Goal: Navigation & Orientation: Find specific page/section

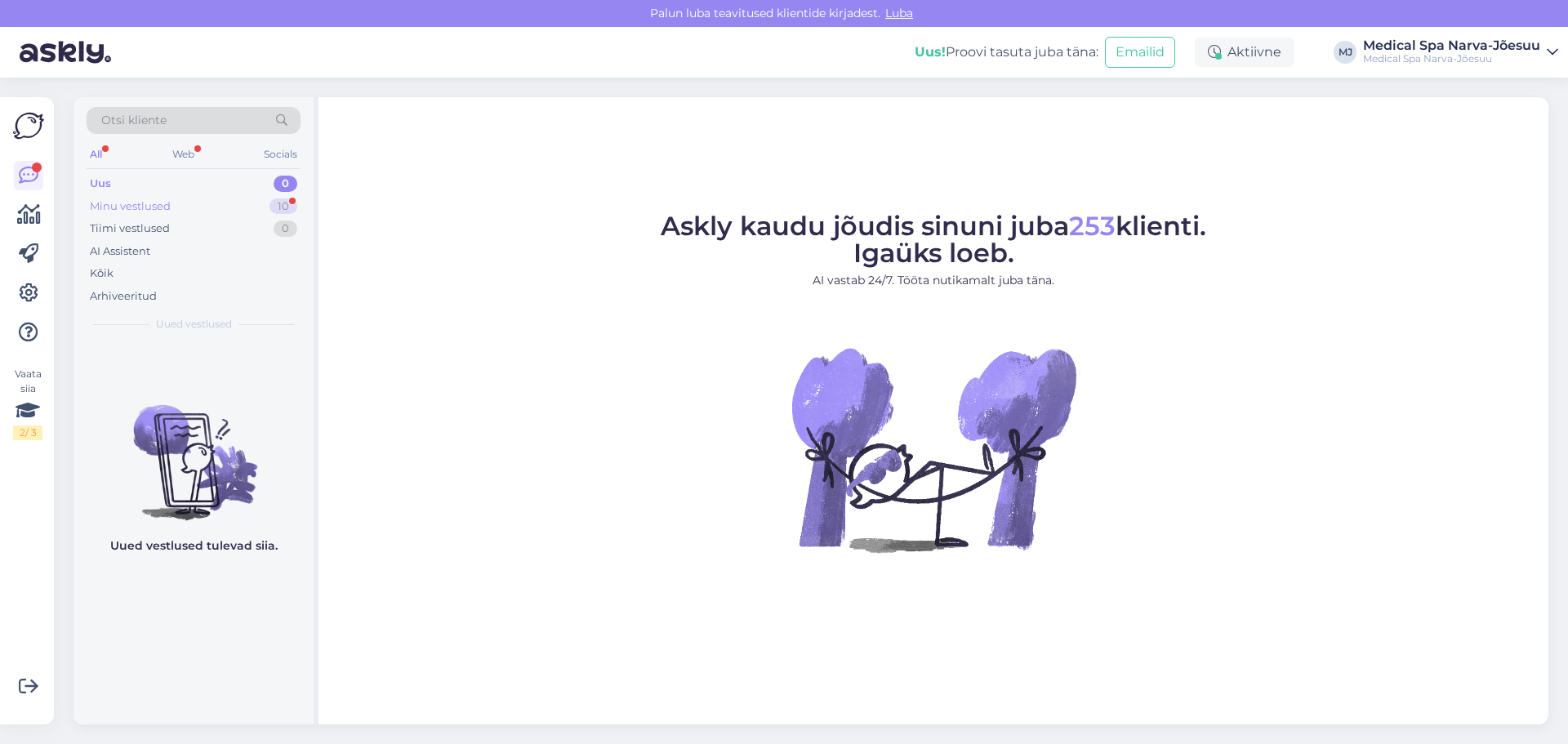
click at [228, 206] on div "Minu vestlused 10" at bounding box center [194, 206] width 214 height 23
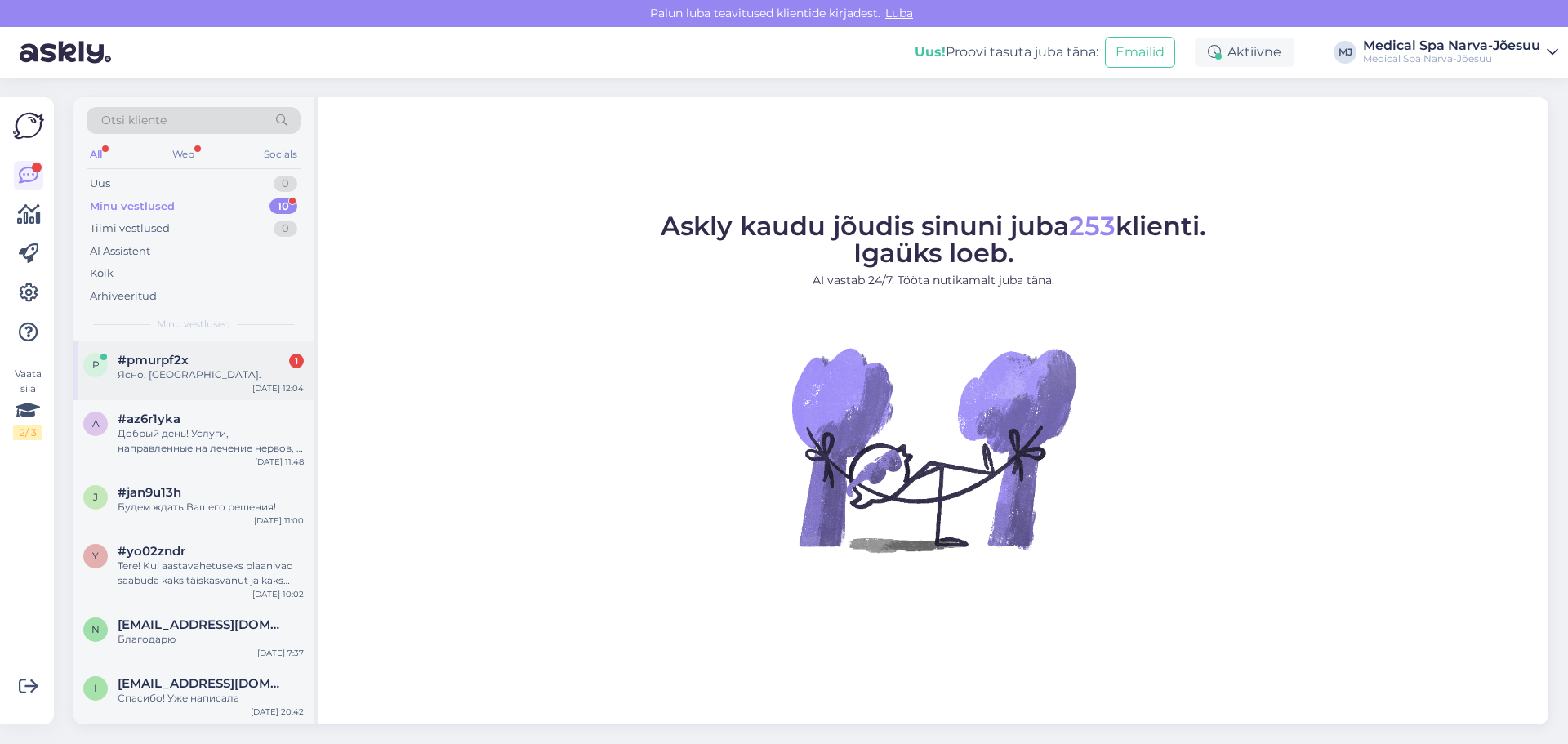
click at [182, 378] on div "Ясно. [GEOGRAPHIC_DATA]." at bounding box center [210, 374] width 186 height 15
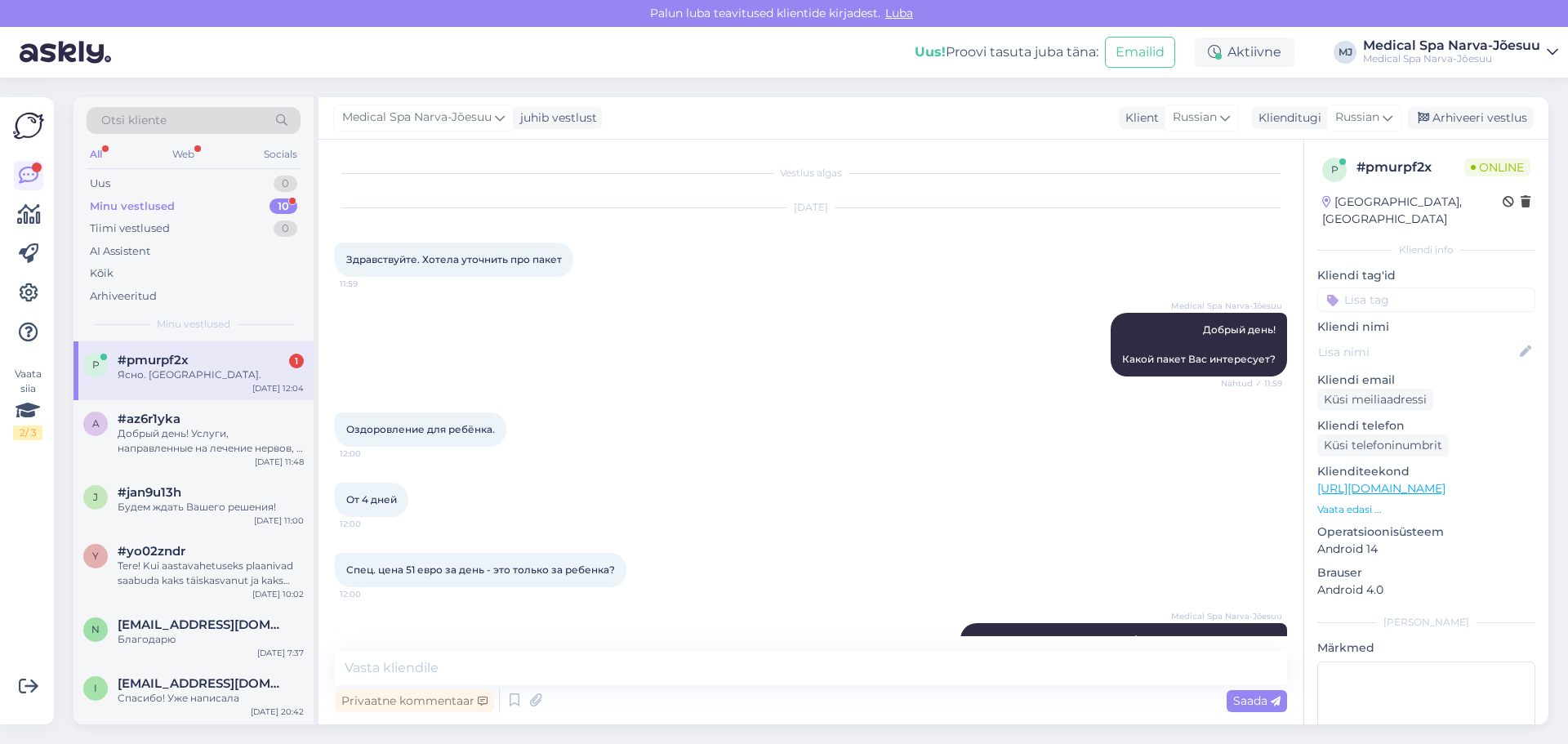
scroll to position [212, 0]
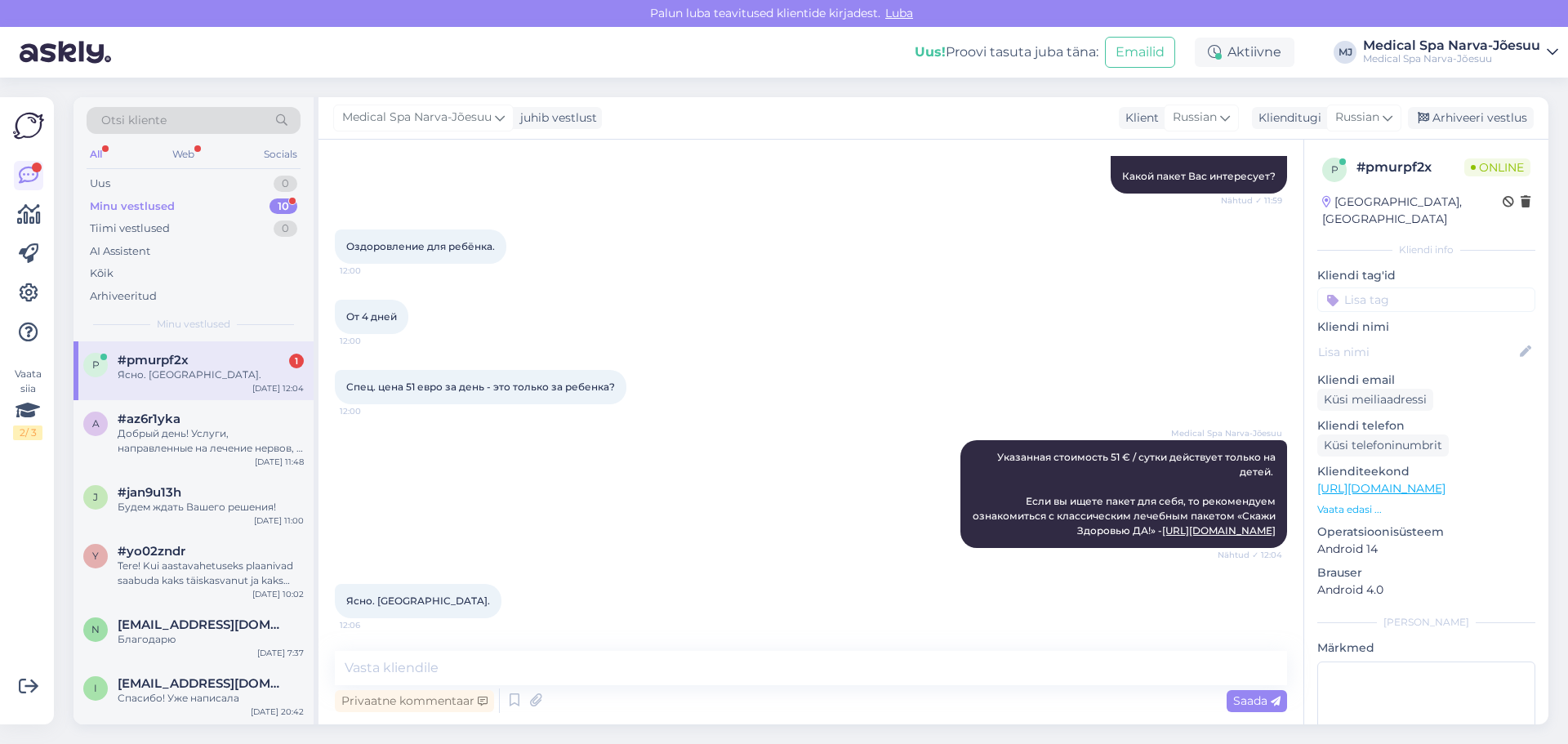
click at [176, 167] on div "All Web Socials" at bounding box center [194, 156] width 214 height 26
click at [180, 159] on div "Web" at bounding box center [183, 154] width 29 height 22
click at [105, 153] on div "All" at bounding box center [95, 154] width 19 height 22
click at [282, 149] on div "Socials" at bounding box center [280, 154] width 40 height 22
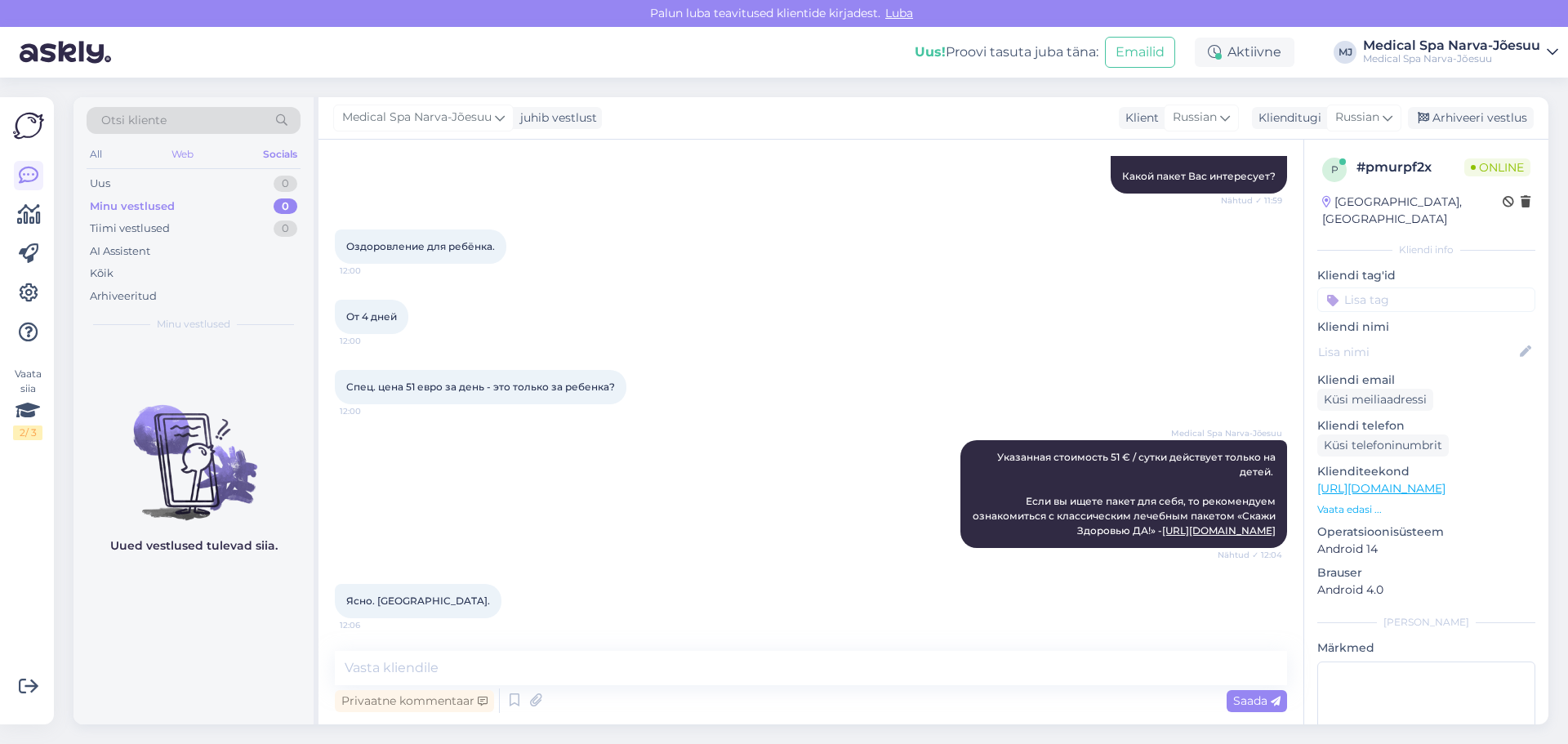
click at [186, 155] on div "Web" at bounding box center [182, 154] width 29 height 22
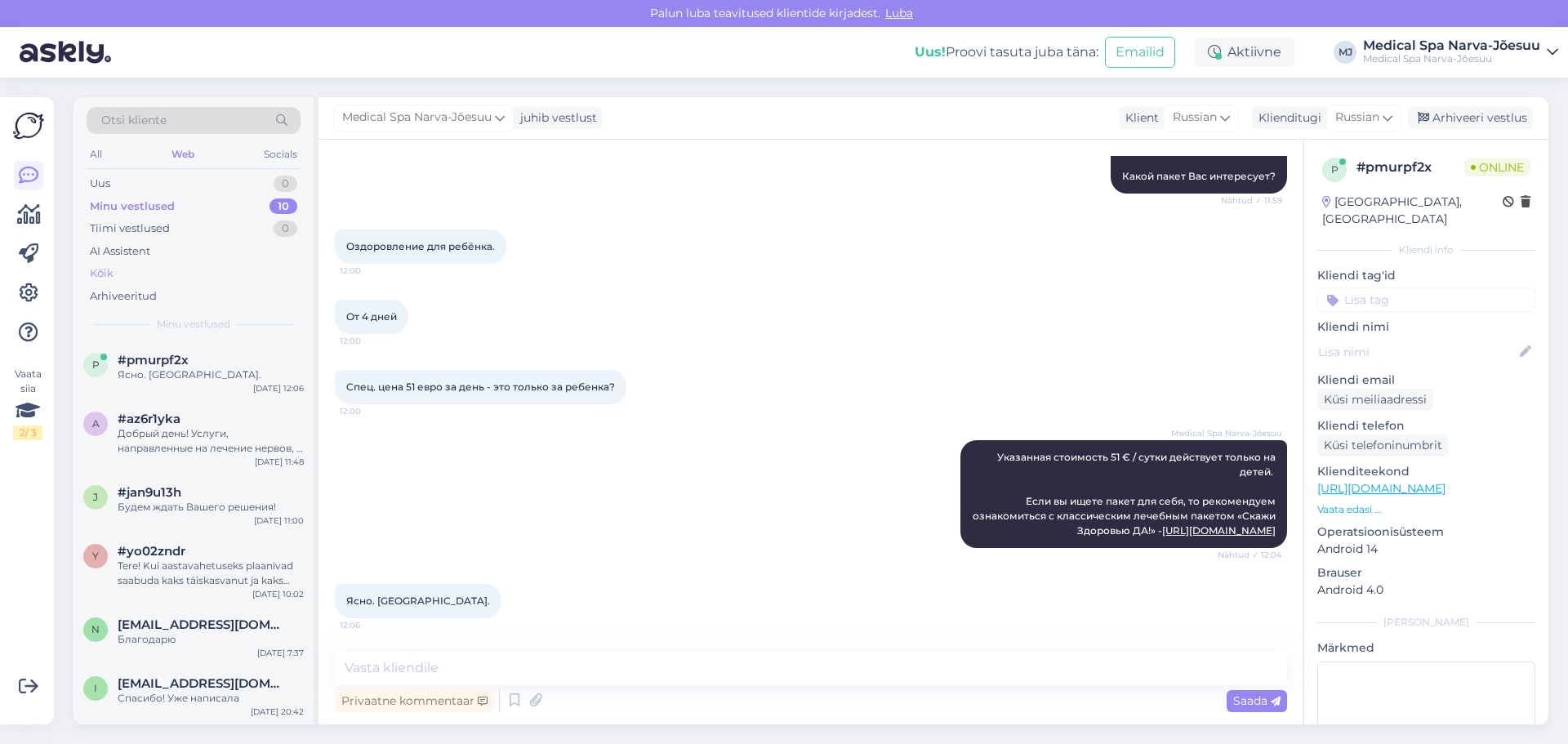
click at [115, 276] on div "Kõik" at bounding box center [194, 273] width 214 height 23
click at [148, 210] on div "Minu vestlused" at bounding box center [130, 206] width 81 height 17
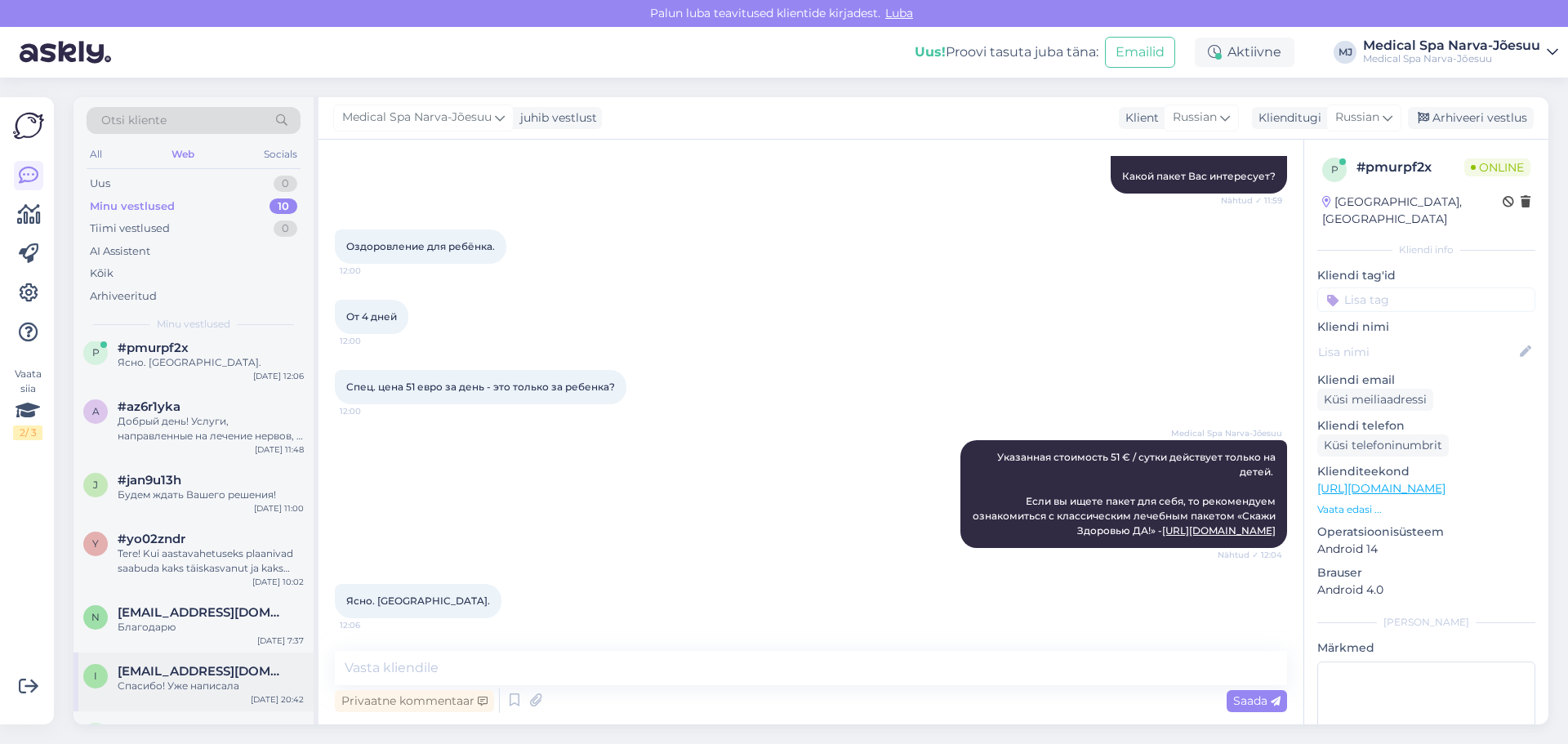
scroll to position [0, 0]
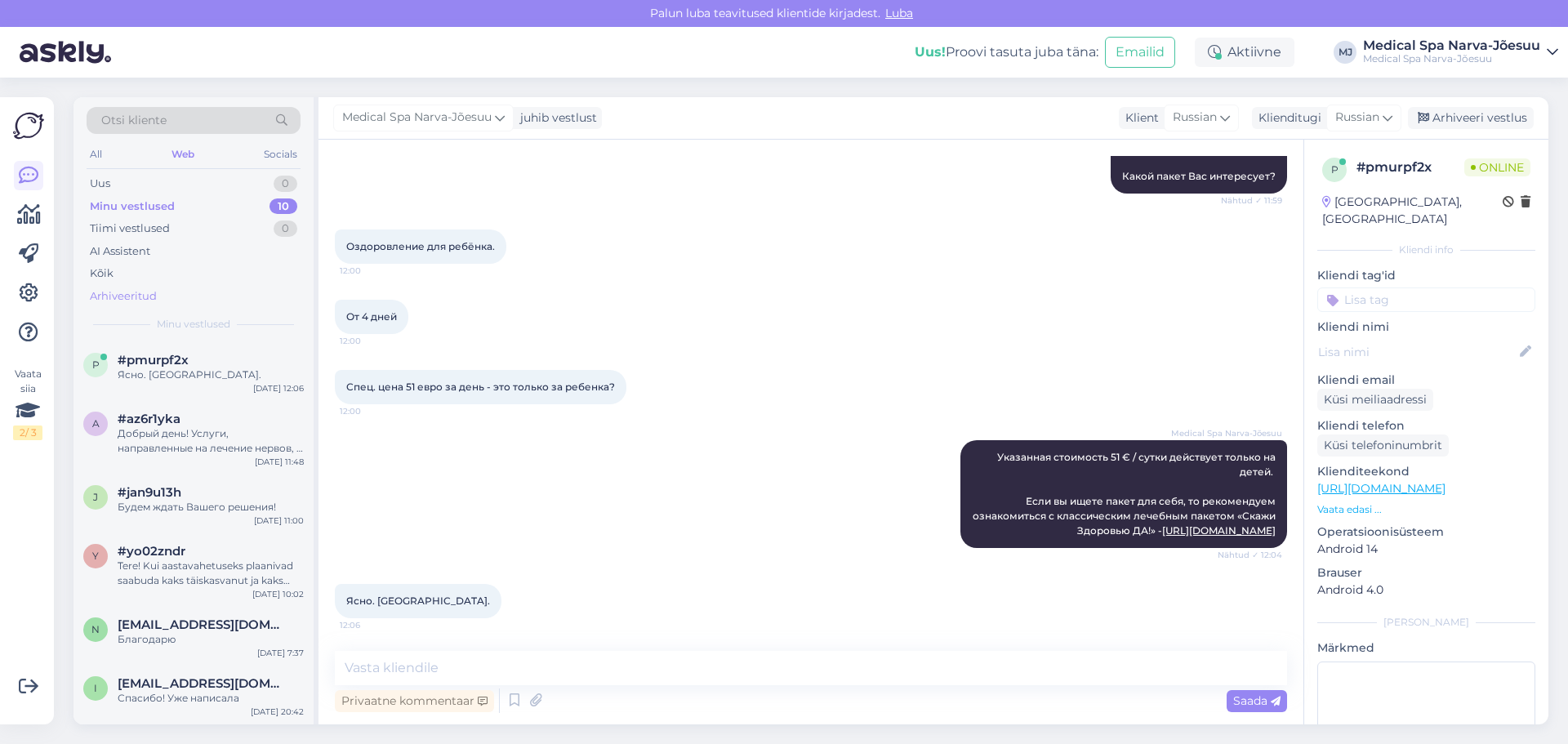
click at [143, 298] on div "Arhiveeritud" at bounding box center [123, 296] width 67 height 17
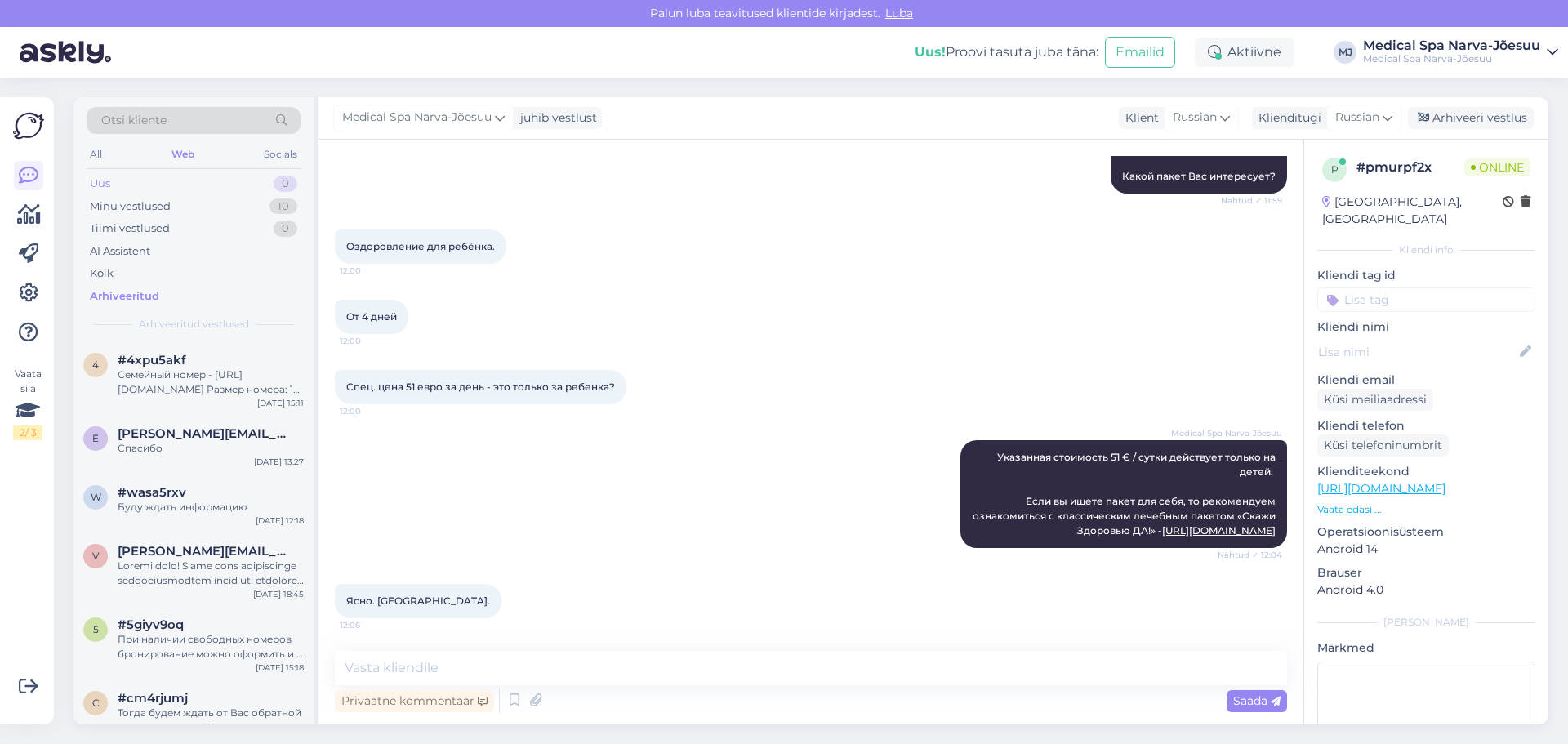
click at [191, 185] on div "Uus 0" at bounding box center [194, 183] width 214 height 23
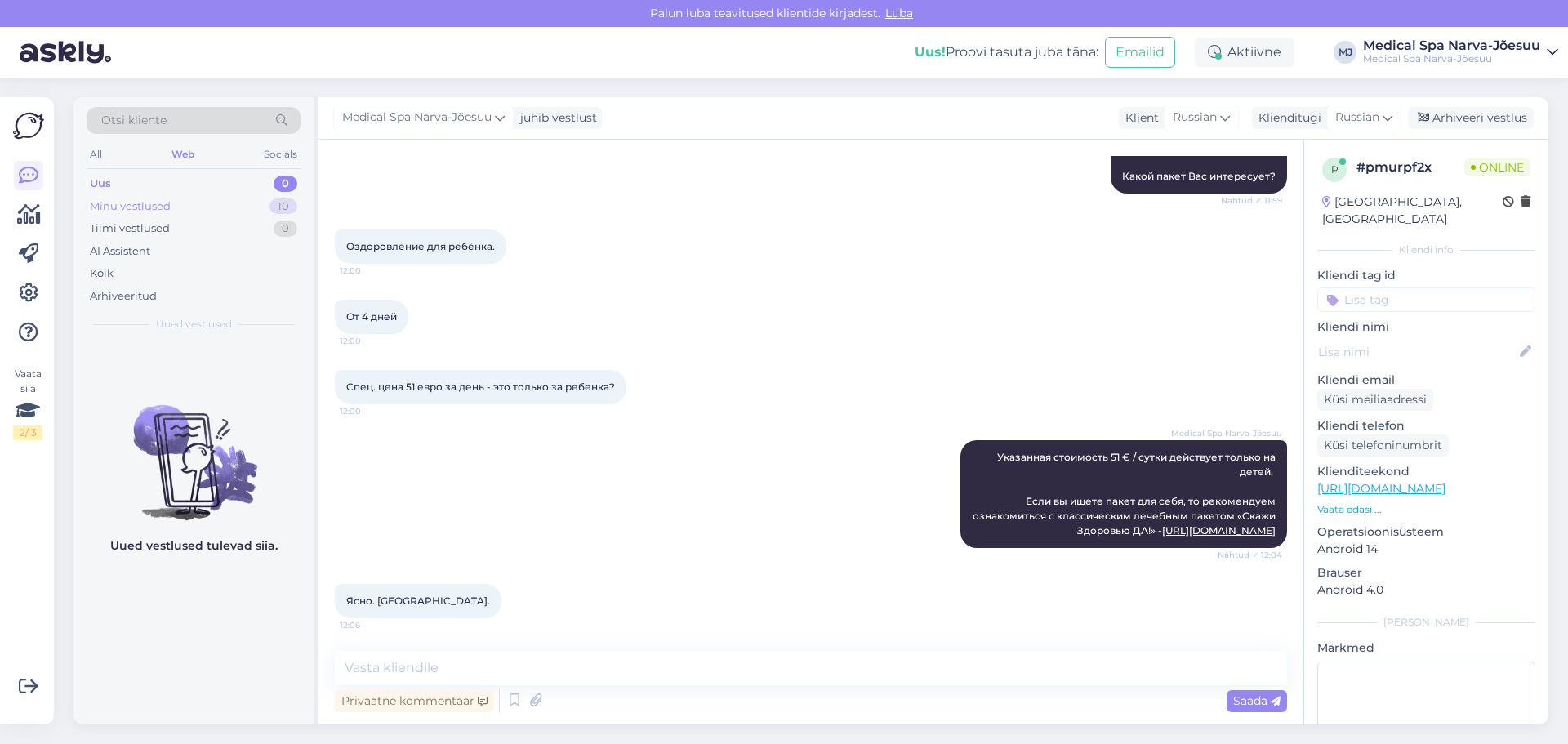
click at [186, 205] on div "Minu vestlused 10" at bounding box center [194, 206] width 214 height 23
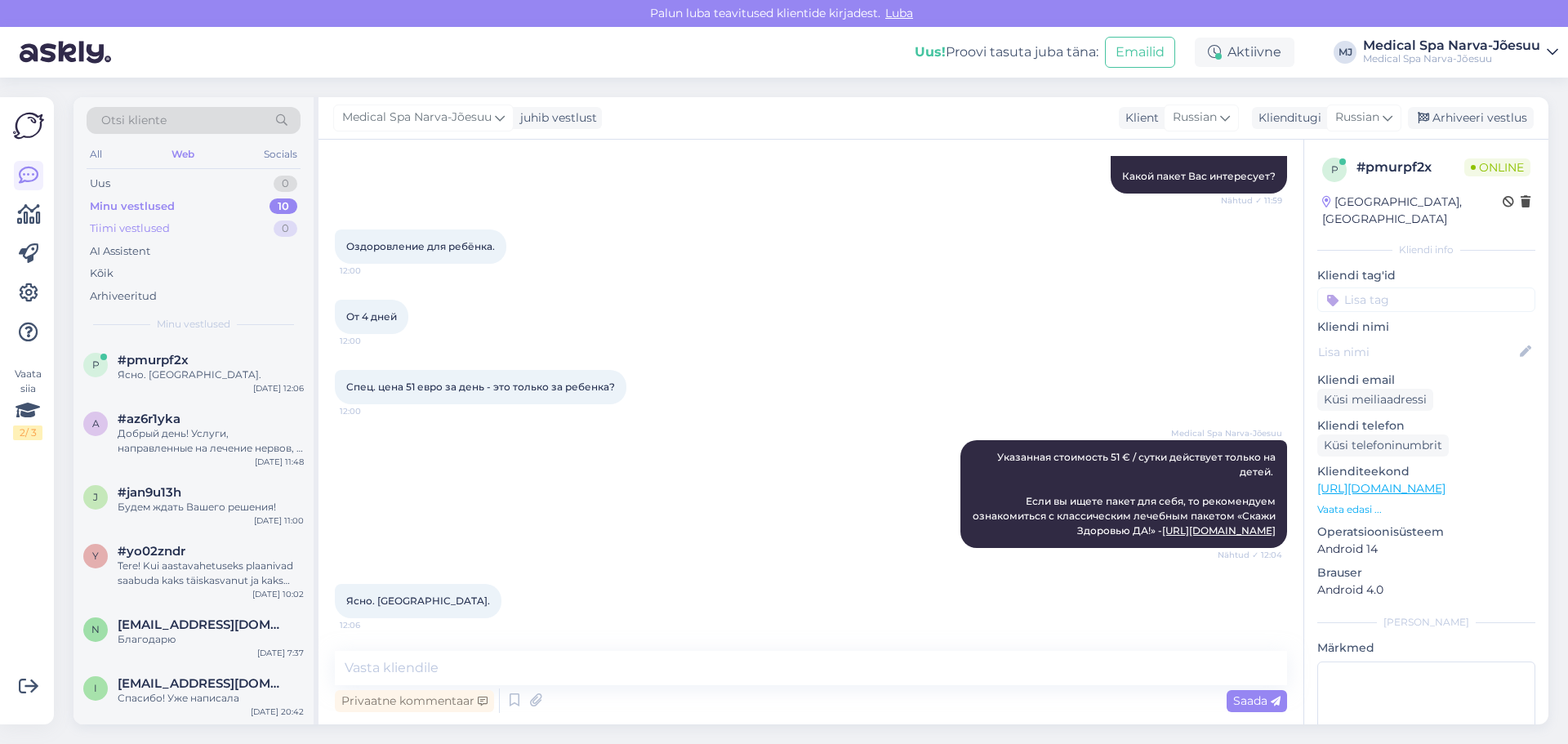
click at [199, 224] on div "Tiimi vestlused 0" at bounding box center [194, 228] width 214 height 23
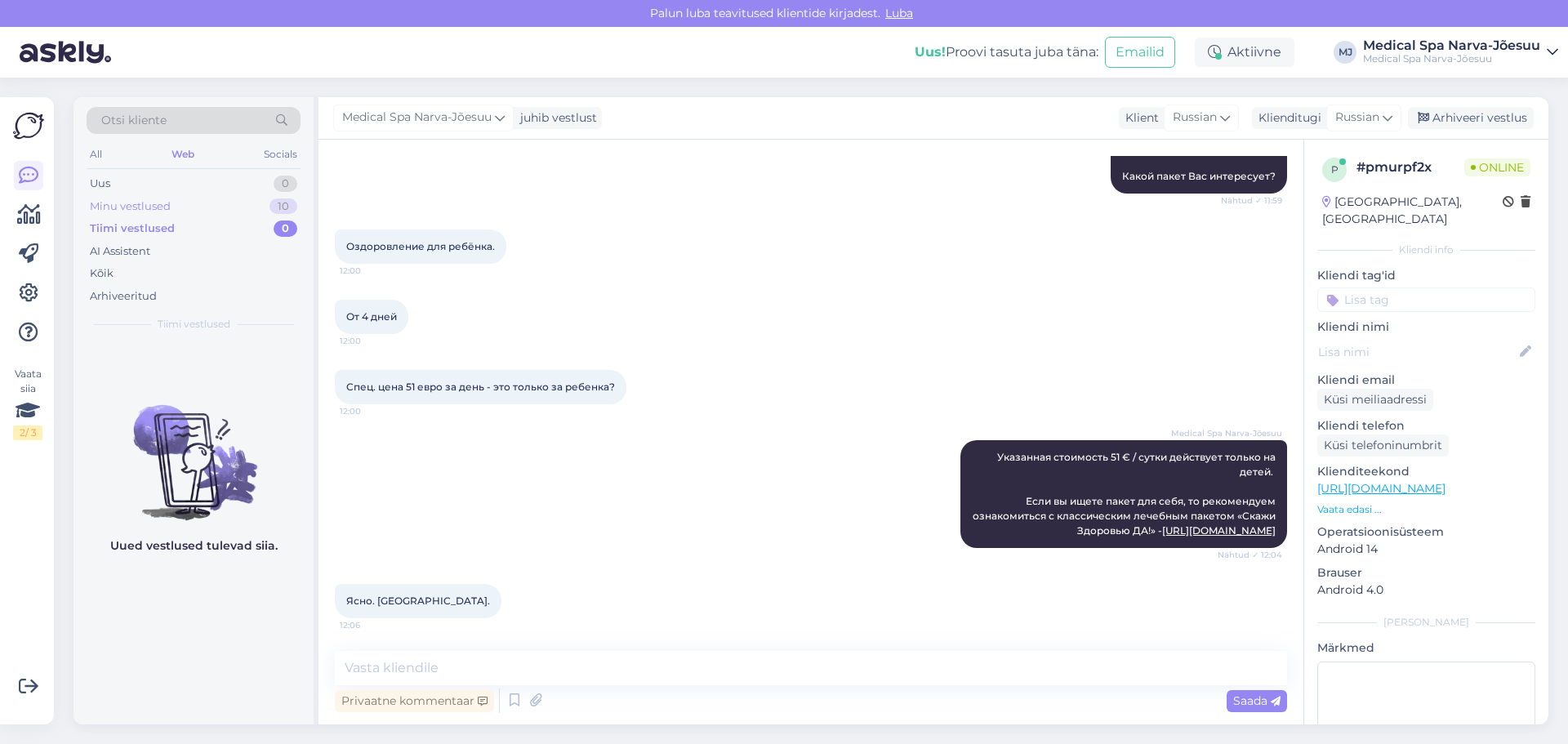
click at [196, 210] on div "Minu vestlused 10" at bounding box center [194, 206] width 214 height 23
